Goal: Navigation & Orientation: Find specific page/section

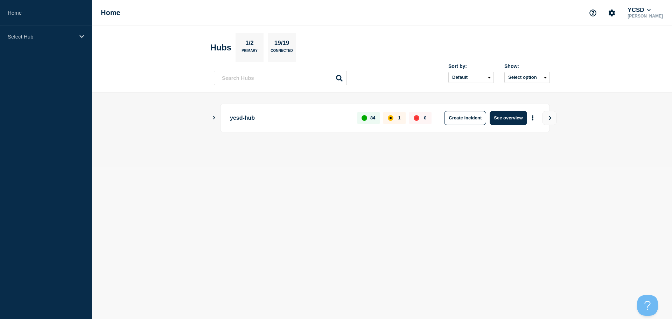
click at [212, 119] on icon "Show Connected Hubs" at bounding box center [214, 118] width 5 height 4
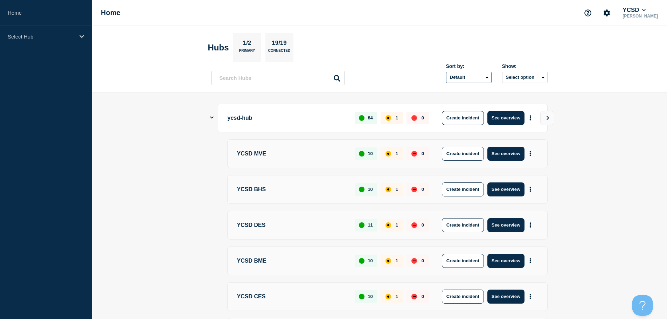
click at [488, 78] on select "Default Last added Last updated Most active A-Z" at bounding box center [469, 77] width 46 height 11
